Goal: Use online tool/utility

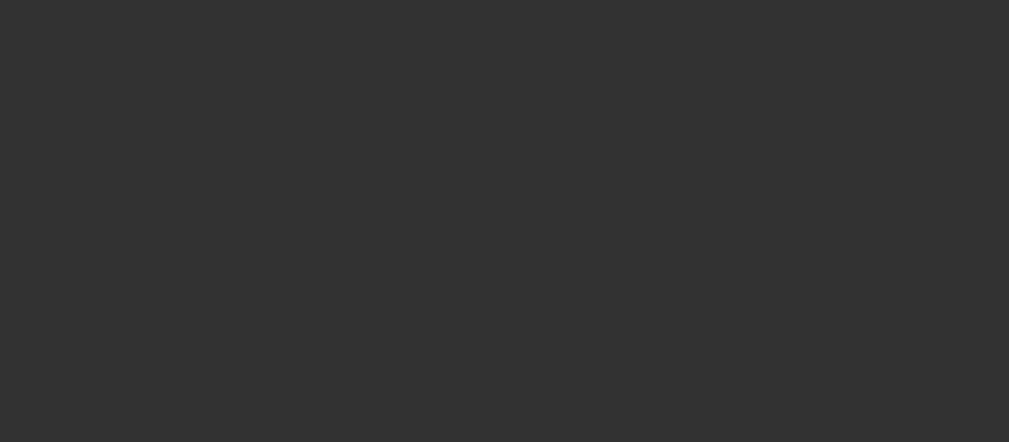
select select "0"
select select "2"
select select "0.1"
select select "4"
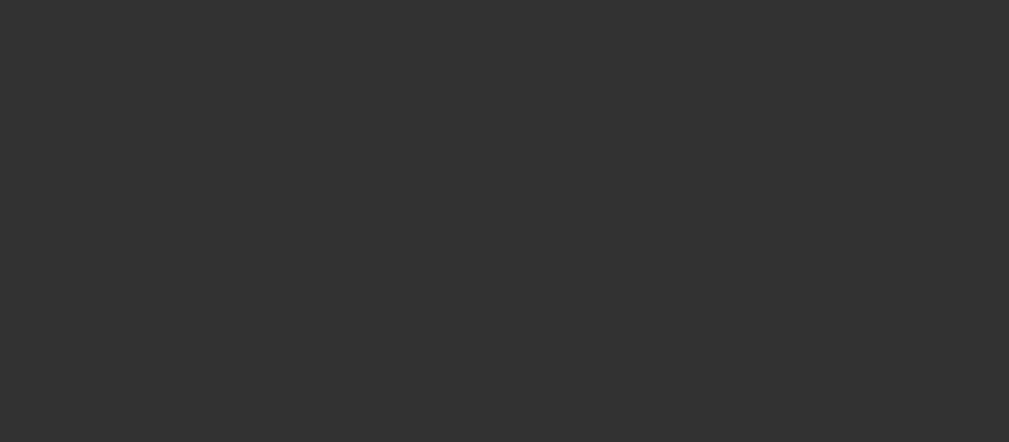
select select "0"
select select "2"
select select "0.1"
select select "4"
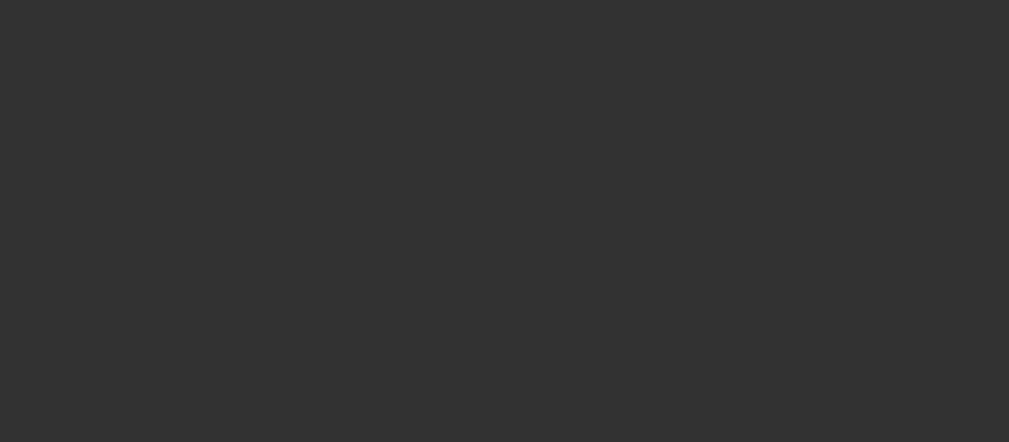
select select "0"
select select "2"
select select "0.1"
select select "4"
